Goal: Find specific page/section: Find specific page/section

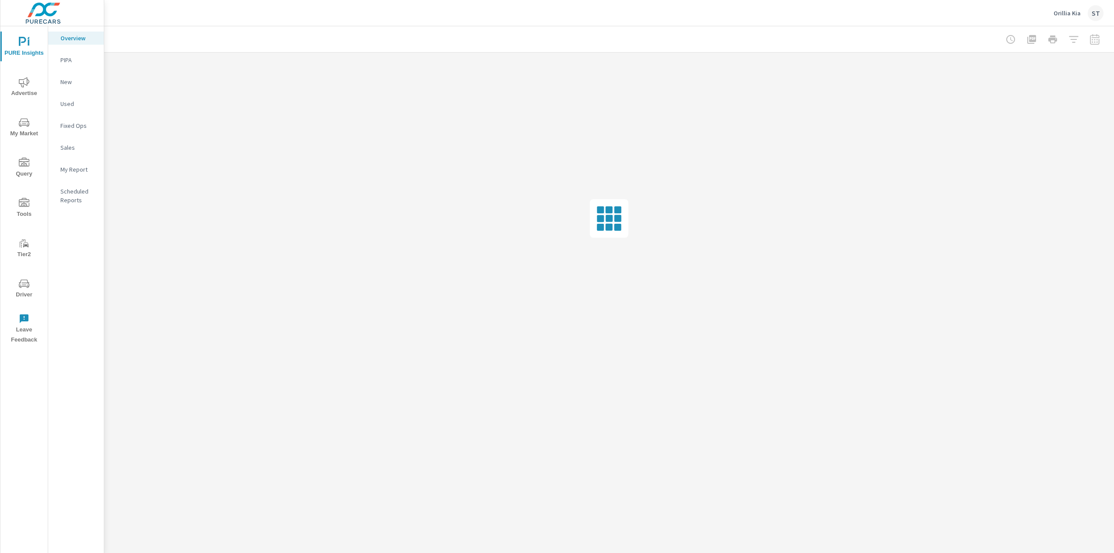
click at [8, 300] on button "Driver" at bounding box center [23, 288] width 47 height 30
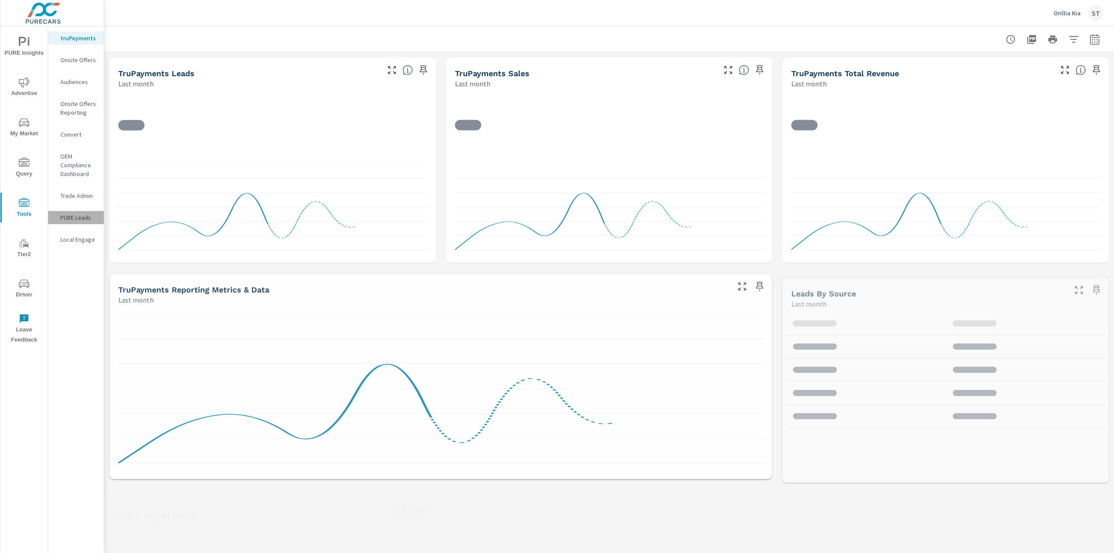
drag, startPoint x: 66, startPoint y: 222, endPoint x: 71, endPoint y: 219, distance: 5.9
click at [70, 219] on div "PURE Leads" at bounding box center [76, 217] width 56 height 13
